Goal: Task Accomplishment & Management: Complete application form

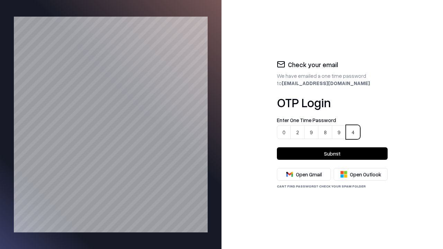
type input "******"
click at [332, 154] on button "Submit" at bounding box center [332, 153] width 111 height 12
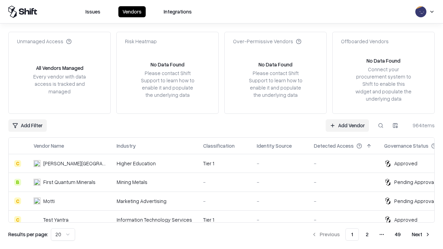
click at [348, 125] on link "Add Vendor" at bounding box center [347, 125] width 43 height 12
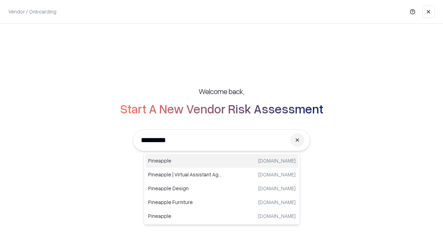
click at [222, 161] on div "Pineapple [DOMAIN_NAME]" at bounding box center [221, 161] width 153 height 14
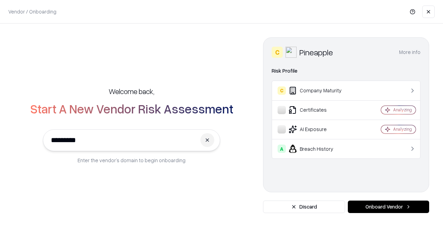
type input "*********"
click at [388, 207] on button "Onboard Vendor" at bounding box center [388, 207] width 81 height 12
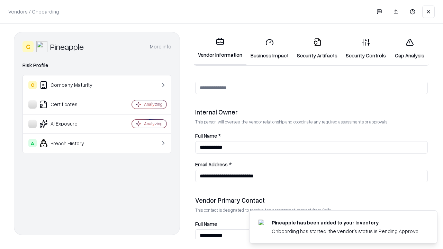
scroll to position [359, 0]
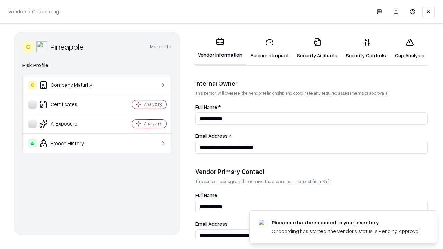
click at [267, 48] on link "Business Impact" at bounding box center [269, 49] width 46 height 32
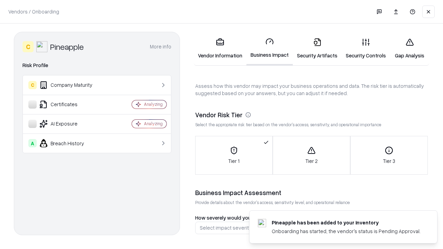
click at [313, 48] on link "Security Artifacts" at bounding box center [317, 49] width 49 height 32
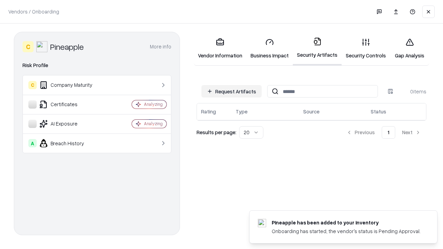
click at [233, 91] on button "Request Artifacts" at bounding box center [231, 91] width 60 height 12
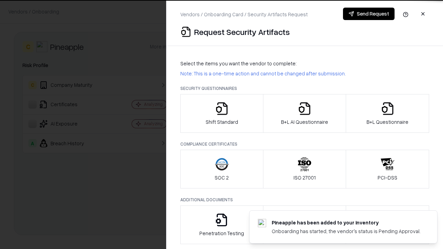
click at [222, 114] on icon "button" at bounding box center [222, 109] width 14 height 14
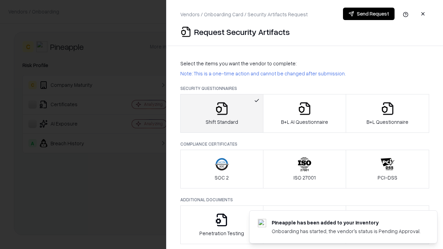
click at [369, 14] on button "Send Request" at bounding box center [369, 14] width 52 height 12
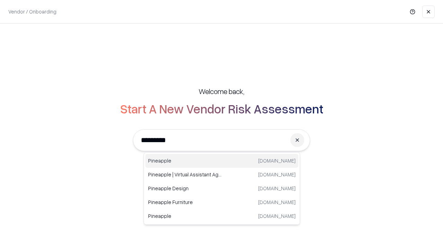
click at [222, 161] on div "Pineapple [DOMAIN_NAME]" at bounding box center [221, 161] width 153 height 14
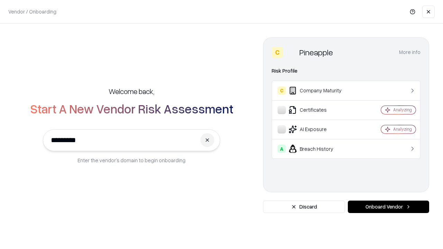
type input "*********"
click at [388, 207] on button "Onboard Vendor" at bounding box center [388, 207] width 81 height 12
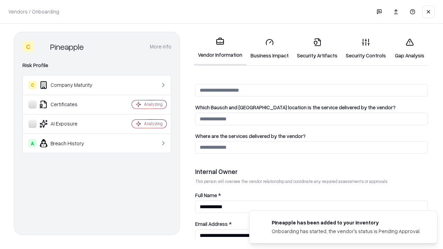
scroll to position [359, 0]
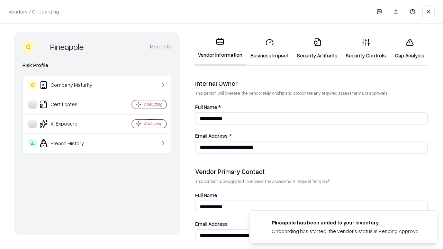
click at [174, 132] on div "C Pineapple More info Domain pineappleenergy.com Industry insurance Description…" at bounding box center [97, 134] width 166 height 204
click at [406, 48] on link "Gap Analysis" at bounding box center [409, 49] width 39 height 32
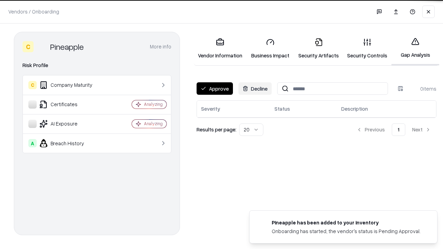
click at [214, 89] on button "Approve" at bounding box center [215, 88] width 36 height 12
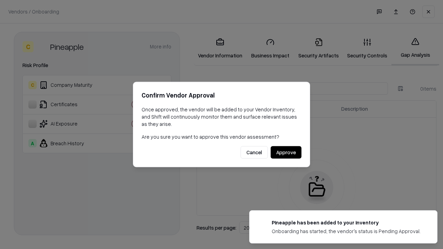
click at [286, 152] on button "Approve" at bounding box center [286, 152] width 31 height 12
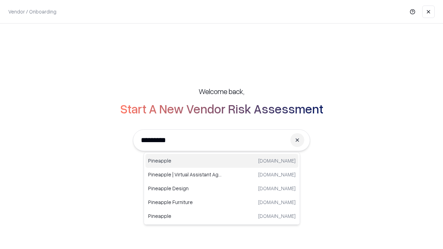
click at [222, 161] on div "Pineapple pineappleenergy.com" at bounding box center [221, 161] width 153 height 14
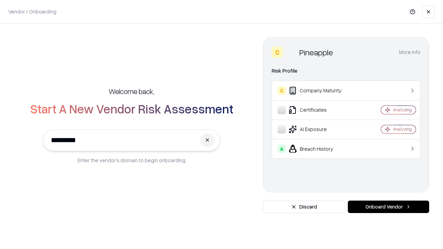
type input "*********"
click at [388, 207] on button "Onboard Vendor" at bounding box center [388, 207] width 81 height 12
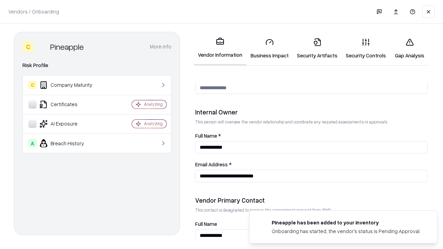
scroll to position [359, 0]
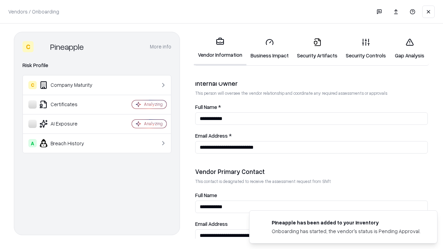
click at [406, 48] on link "Gap Analysis" at bounding box center [409, 49] width 39 height 32
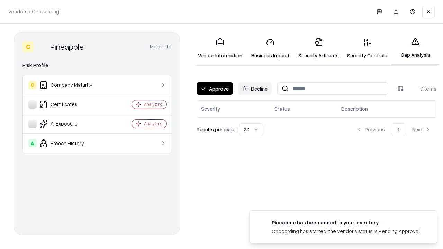
click at [214, 89] on button "Approve" at bounding box center [215, 88] width 36 height 12
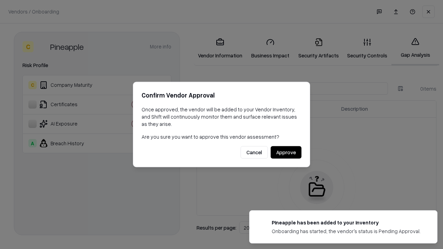
click at [286, 152] on button "Approve" at bounding box center [286, 152] width 31 height 12
